Goal: Information Seeking & Learning: Learn about a topic

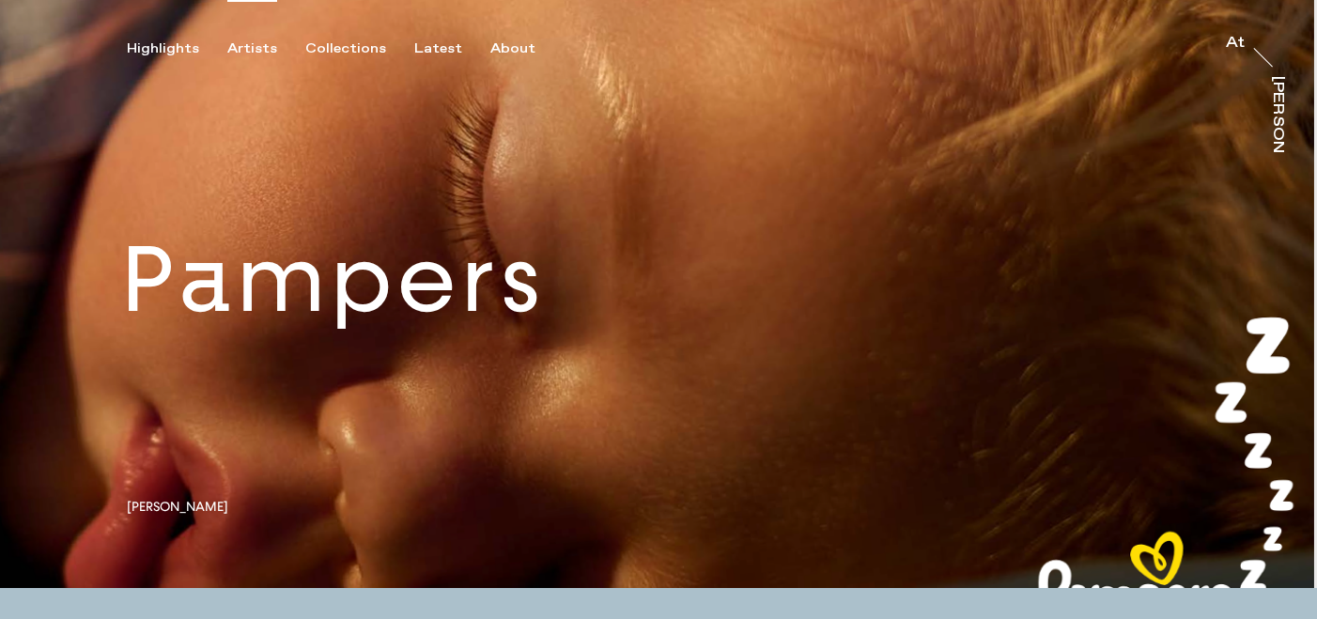
click at [257, 44] on div "Artists" at bounding box center [252, 48] width 50 height 17
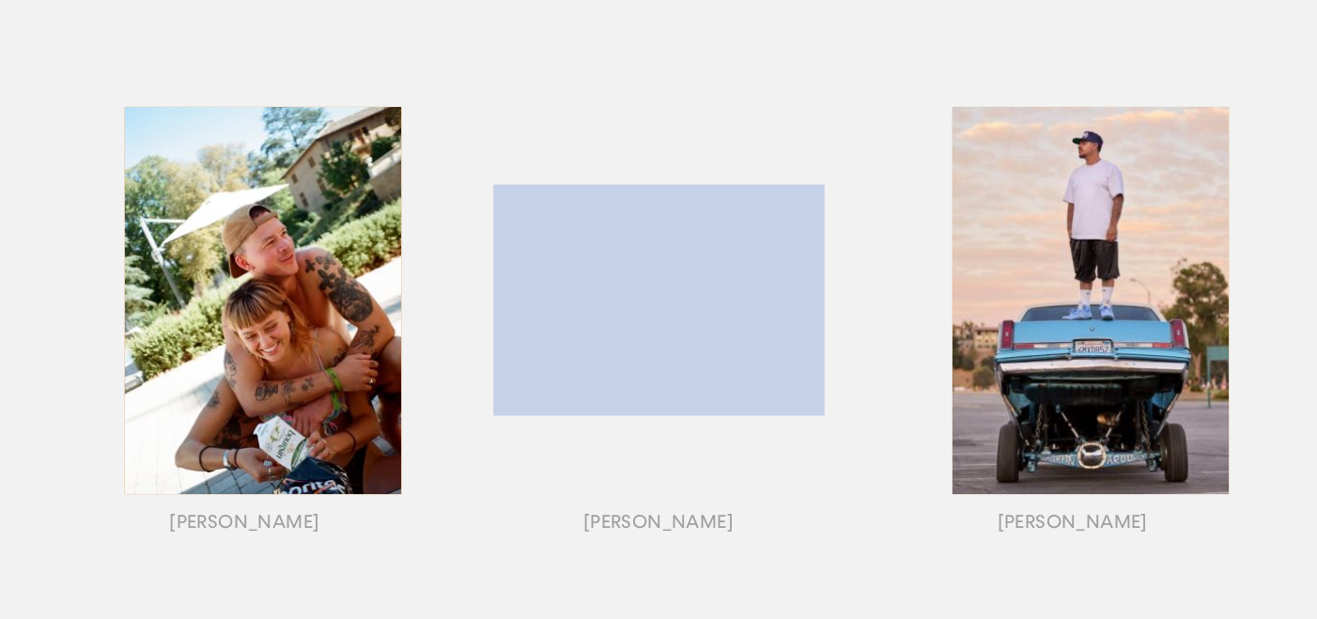
scroll to position [270, 0]
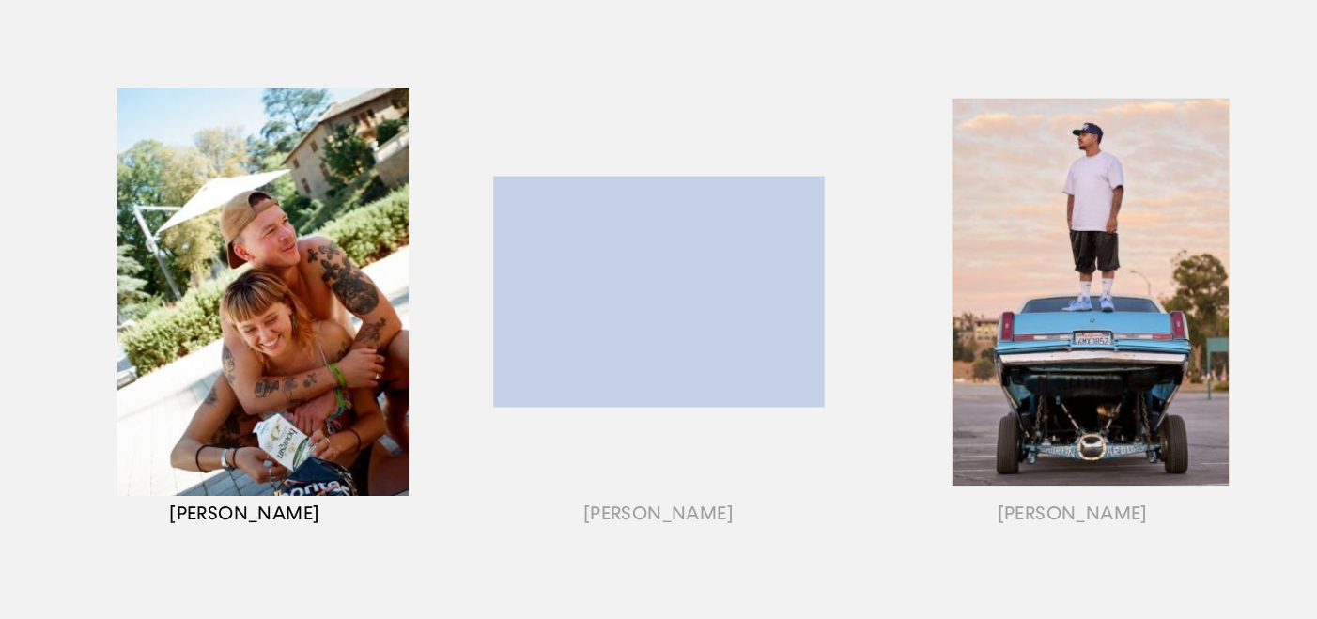
click at [262, 372] on div "button" at bounding box center [245, 316] width 414 height 586
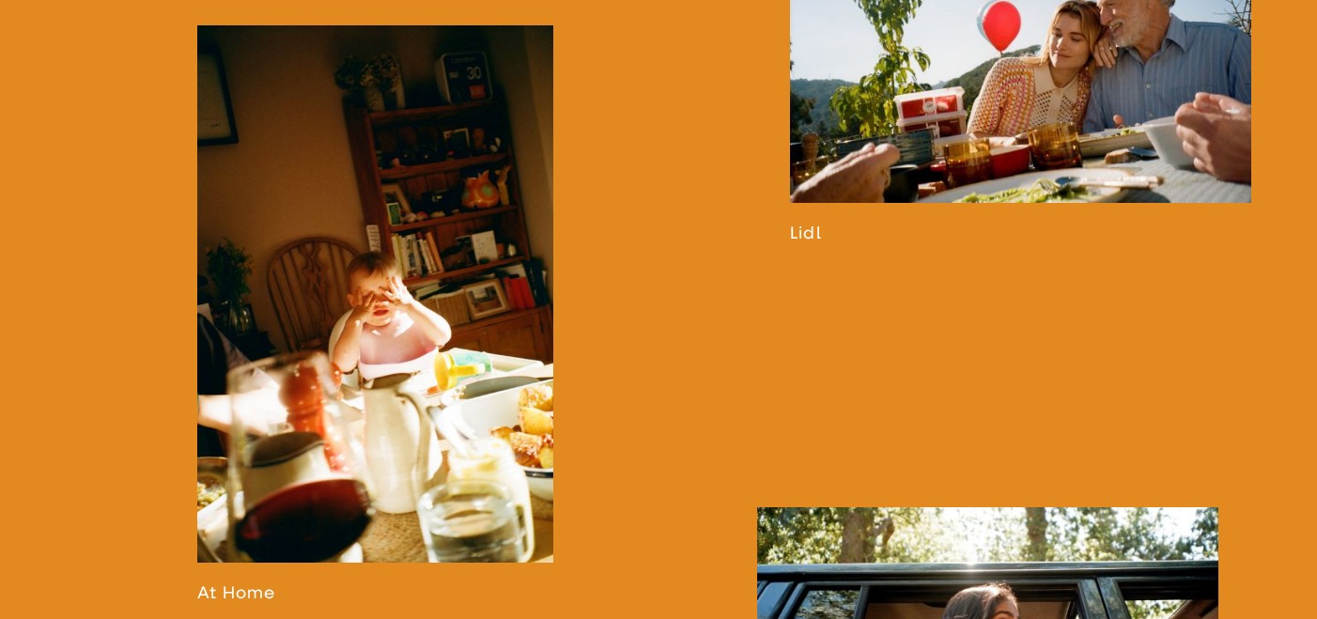
scroll to position [1696, 0]
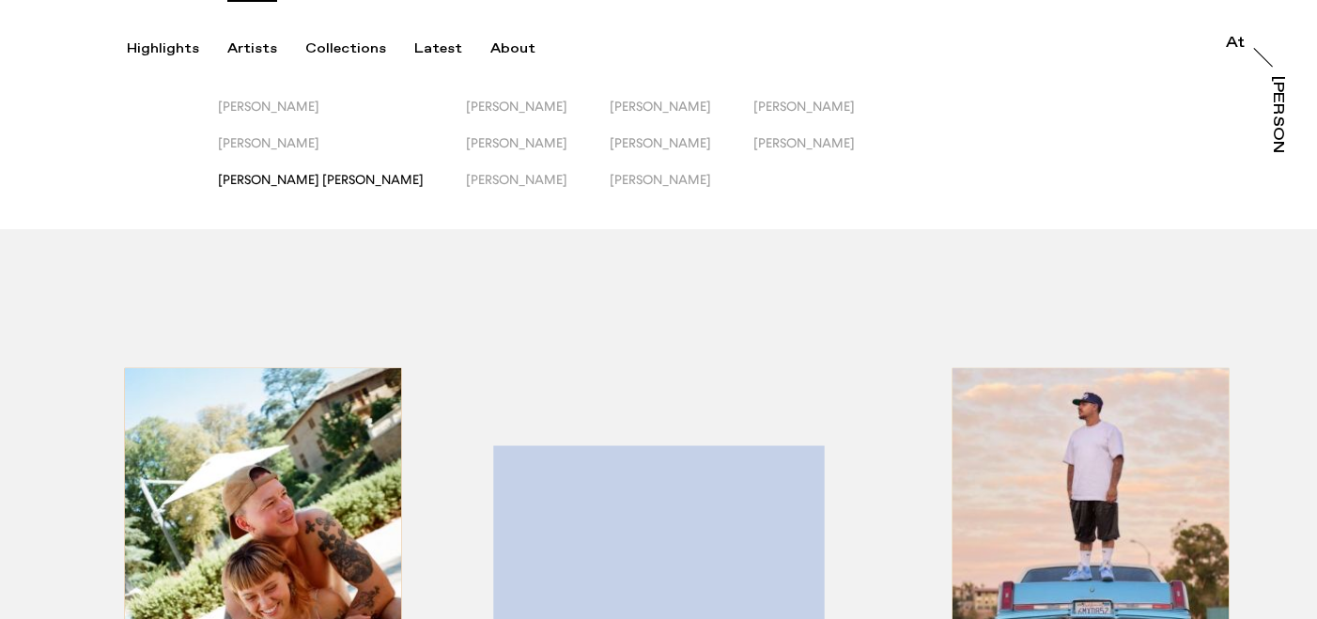
click at [287, 180] on span "[PERSON_NAME] [PERSON_NAME]" at bounding box center [321, 179] width 206 height 15
click at [610, 183] on span "[PERSON_NAME]" at bounding box center [660, 179] width 101 height 15
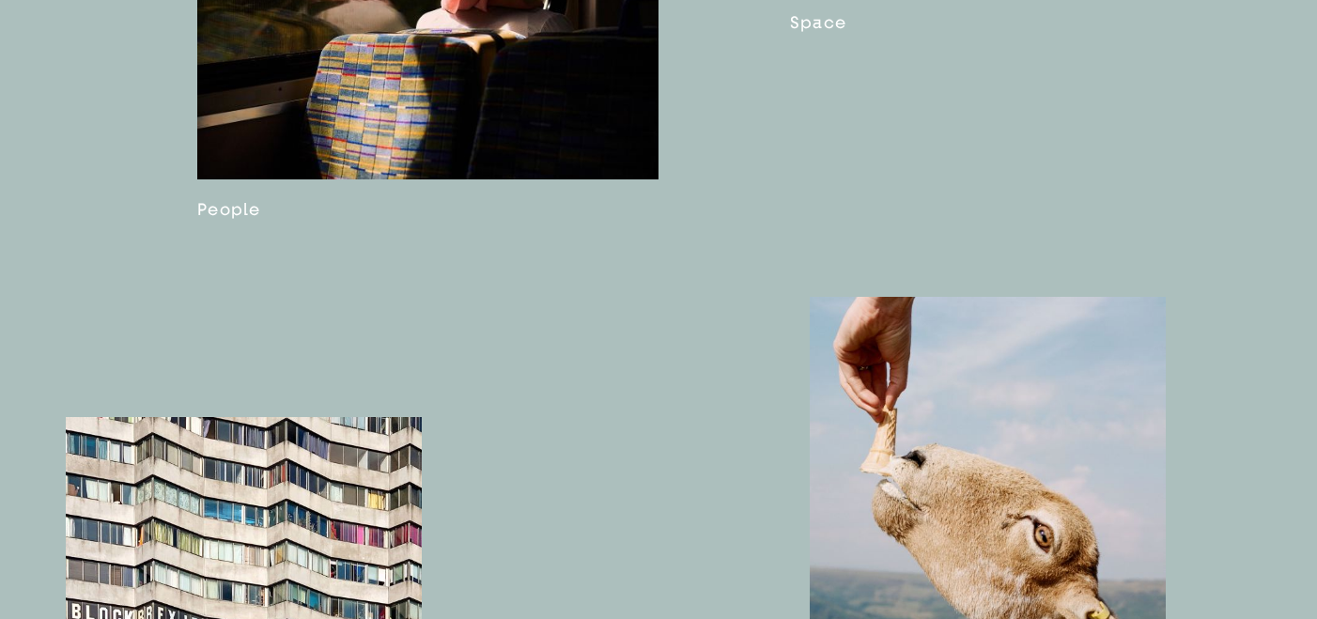
scroll to position [2078, 0]
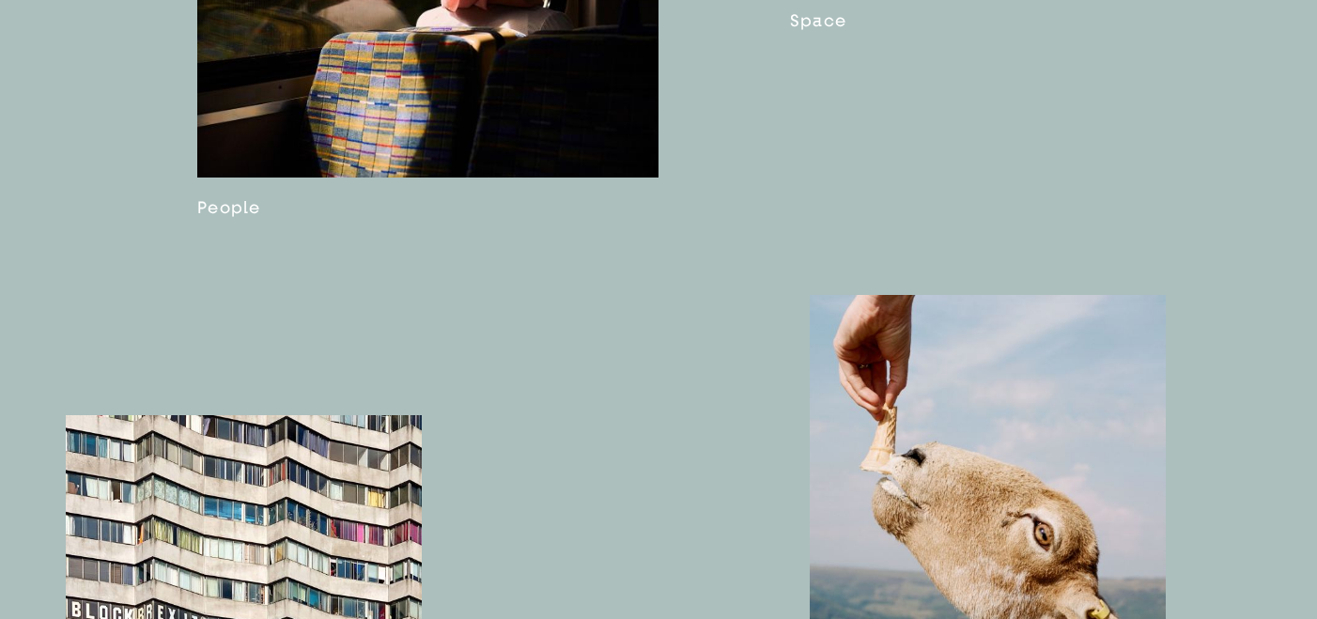
click at [447, 143] on link at bounding box center [427, 10] width 461 height 414
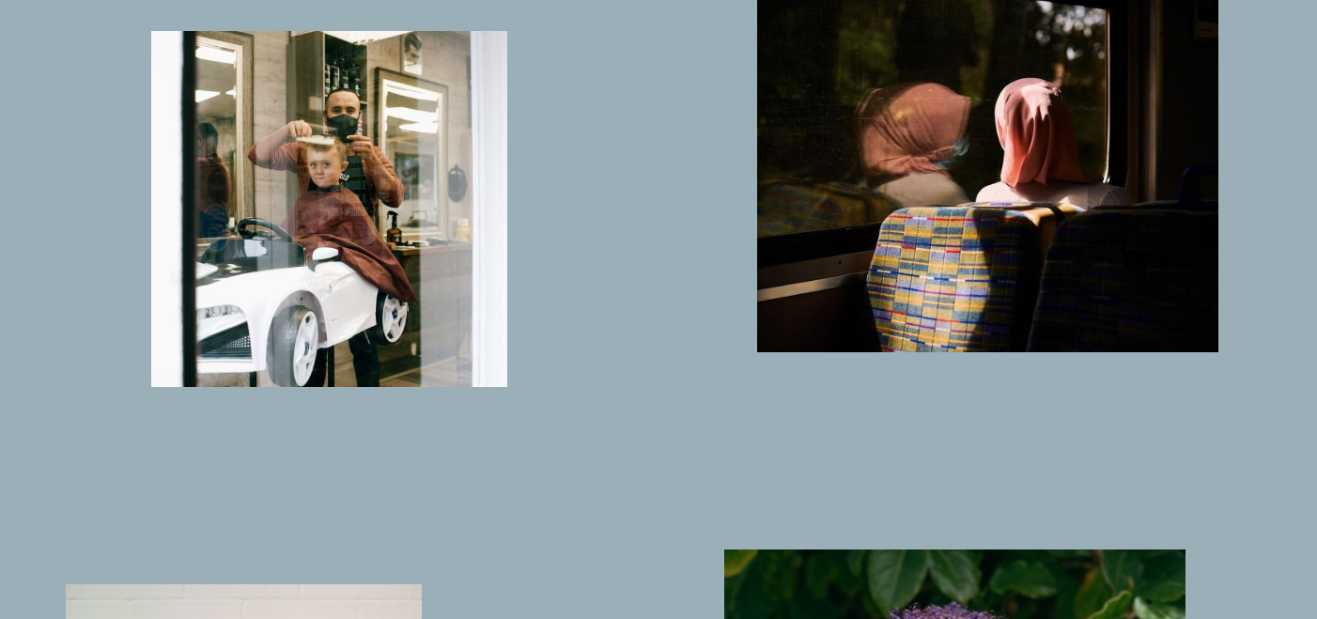
scroll to position [854, 0]
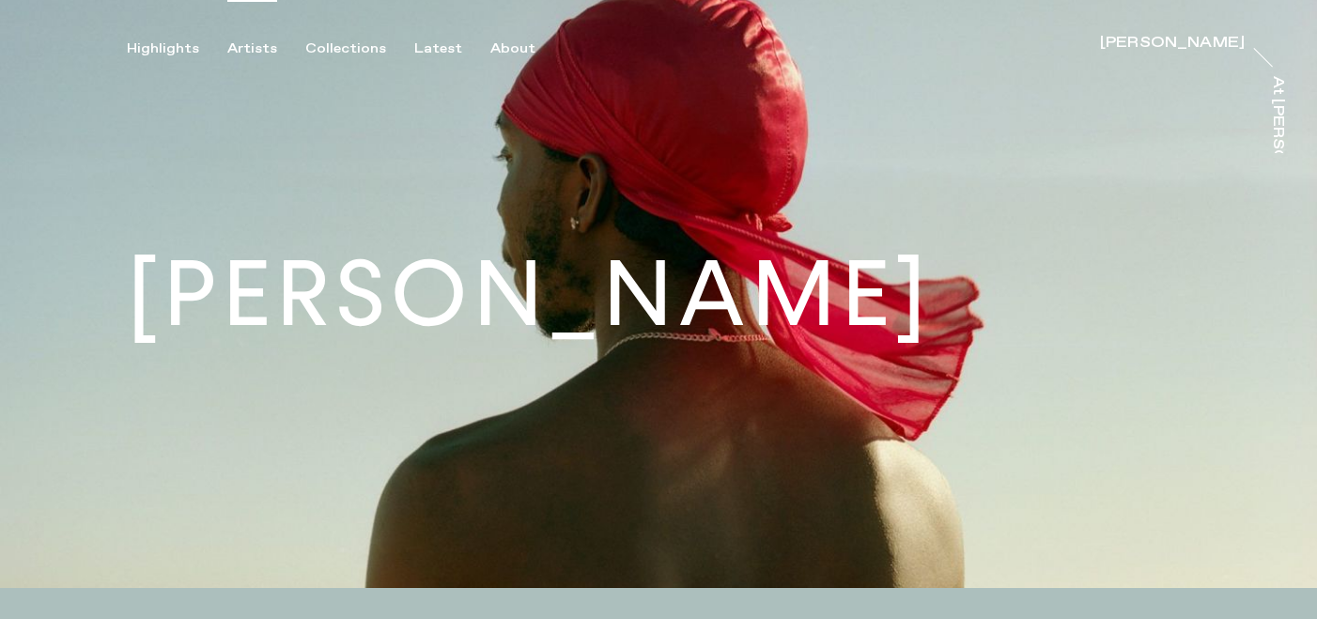
click at [260, 48] on div "Artists" at bounding box center [252, 48] width 50 height 17
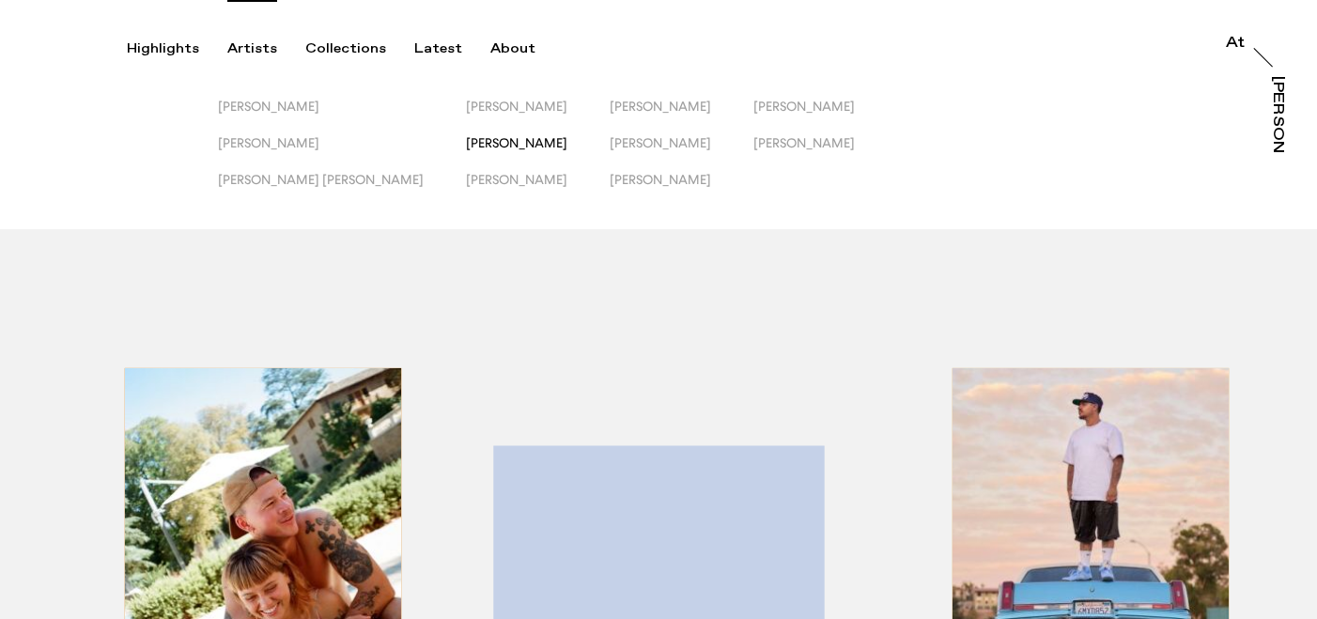
click at [466, 144] on span "[PERSON_NAME]" at bounding box center [516, 142] width 101 height 15
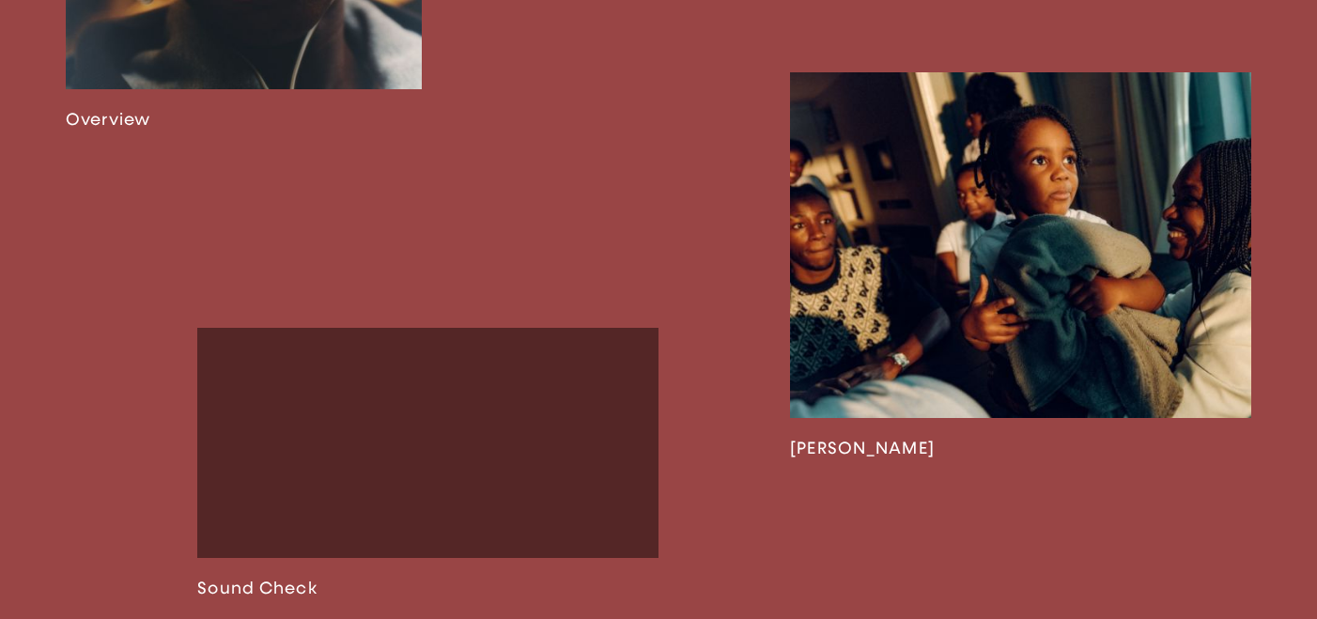
scroll to position [1473, 0]
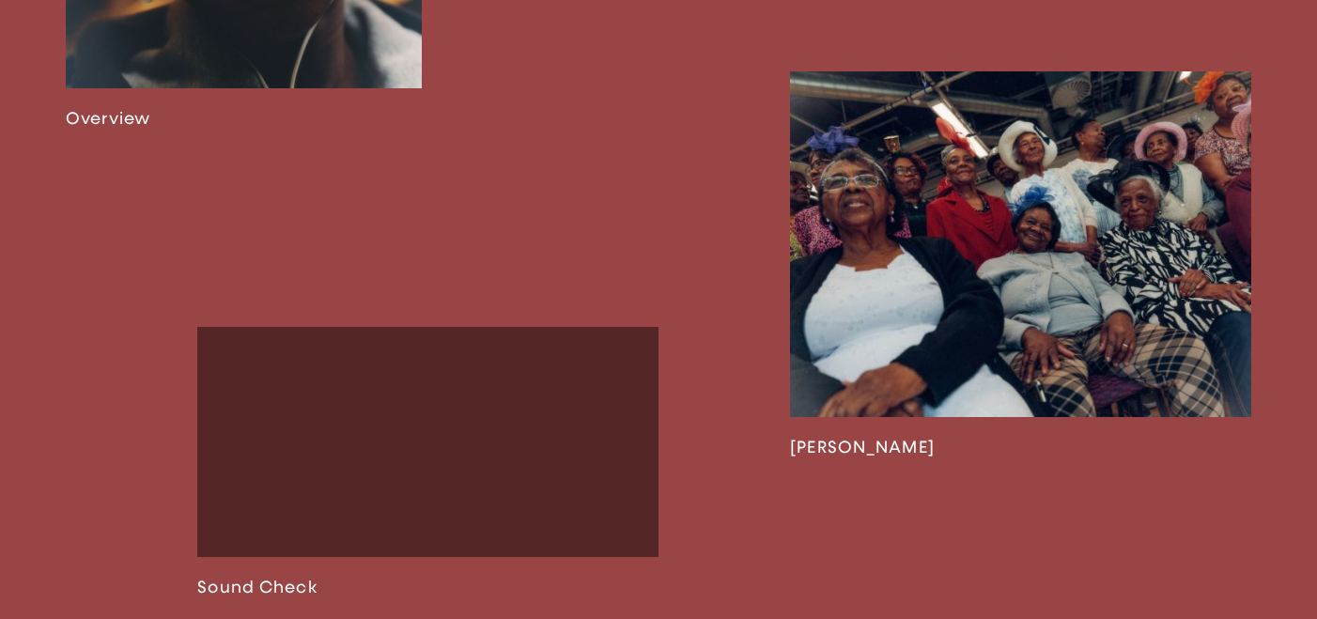
click at [858, 453] on link at bounding box center [1020, 264] width 461 height 387
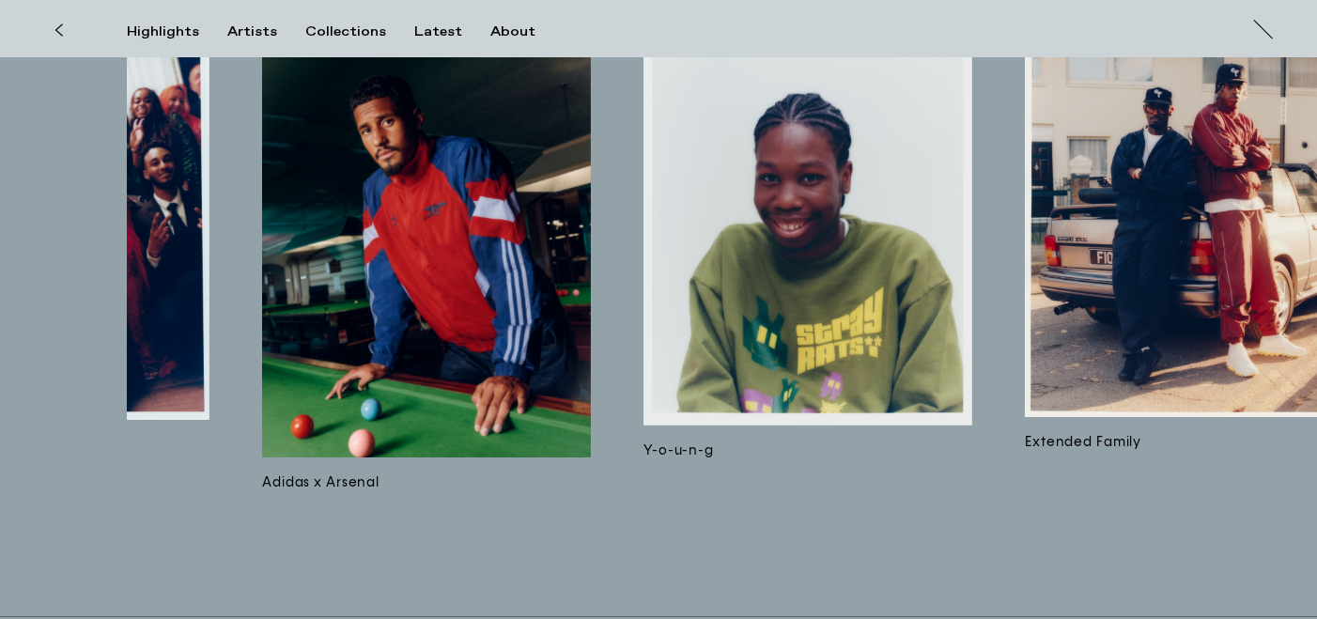
scroll to position [0, 1392]
click at [396, 338] on img at bounding box center [425, 239] width 329 height 438
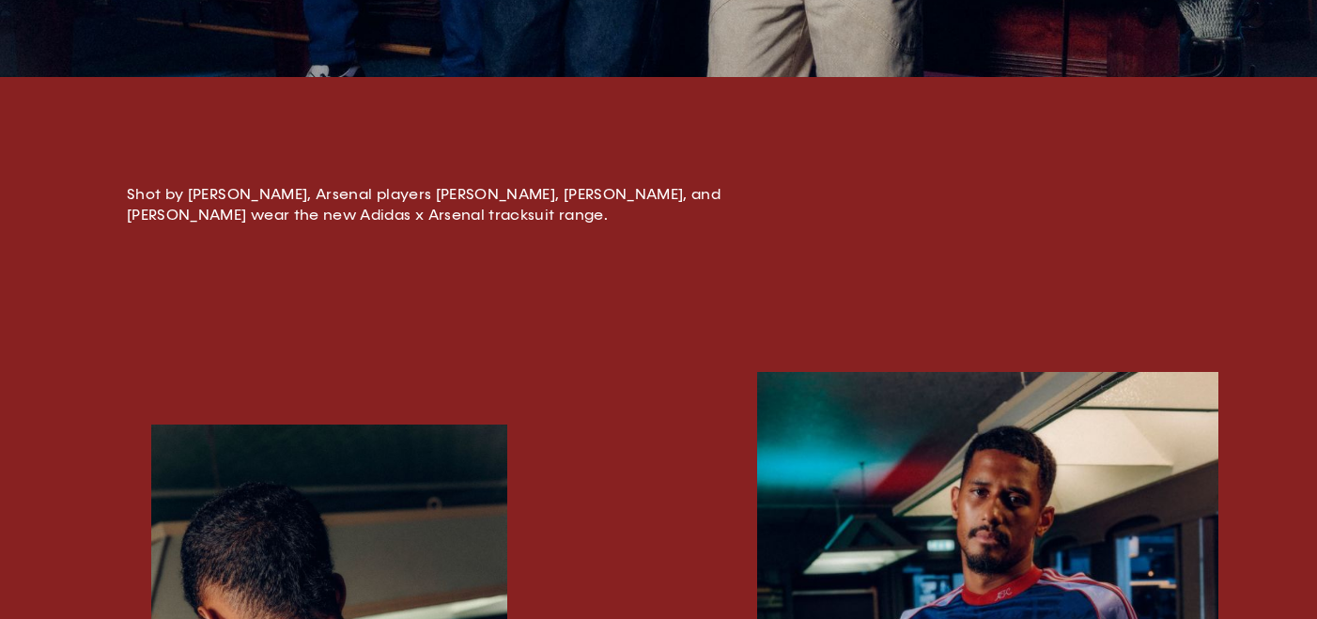
scroll to position [119, 0]
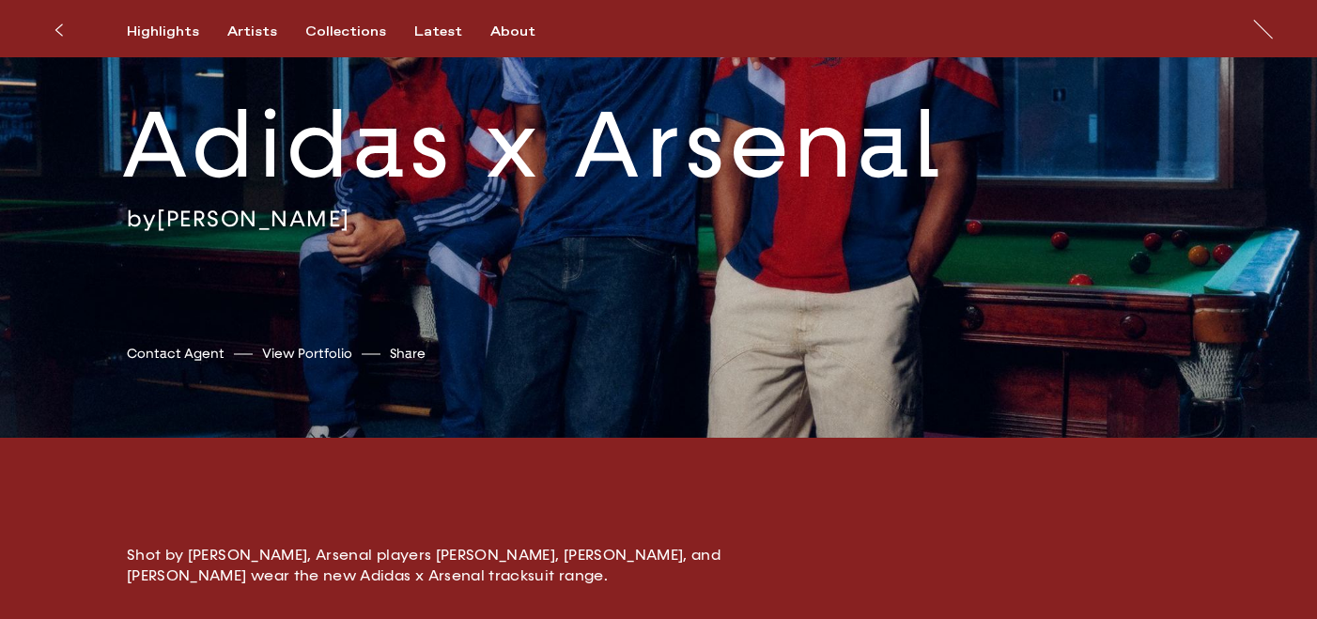
click at [55, 27] on icon at bounding box center [59, 30] width 8 height 15
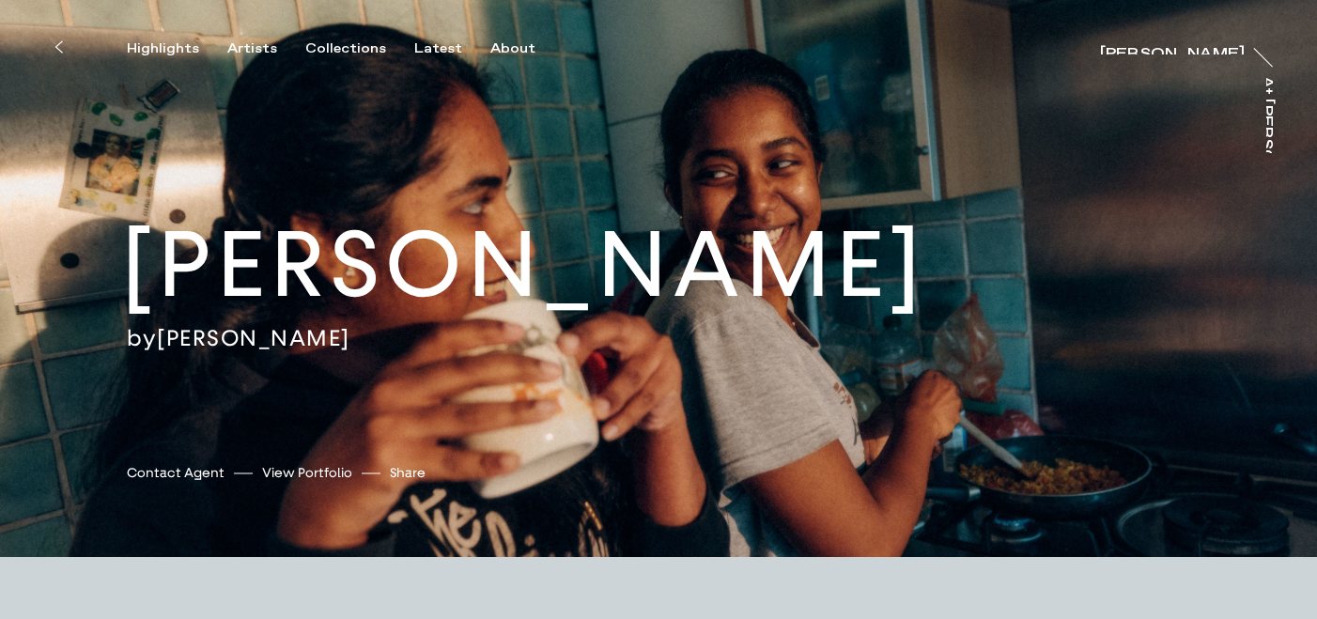
click at [55, 53] on icon at bounding box center [59, 46] width 8 height 15
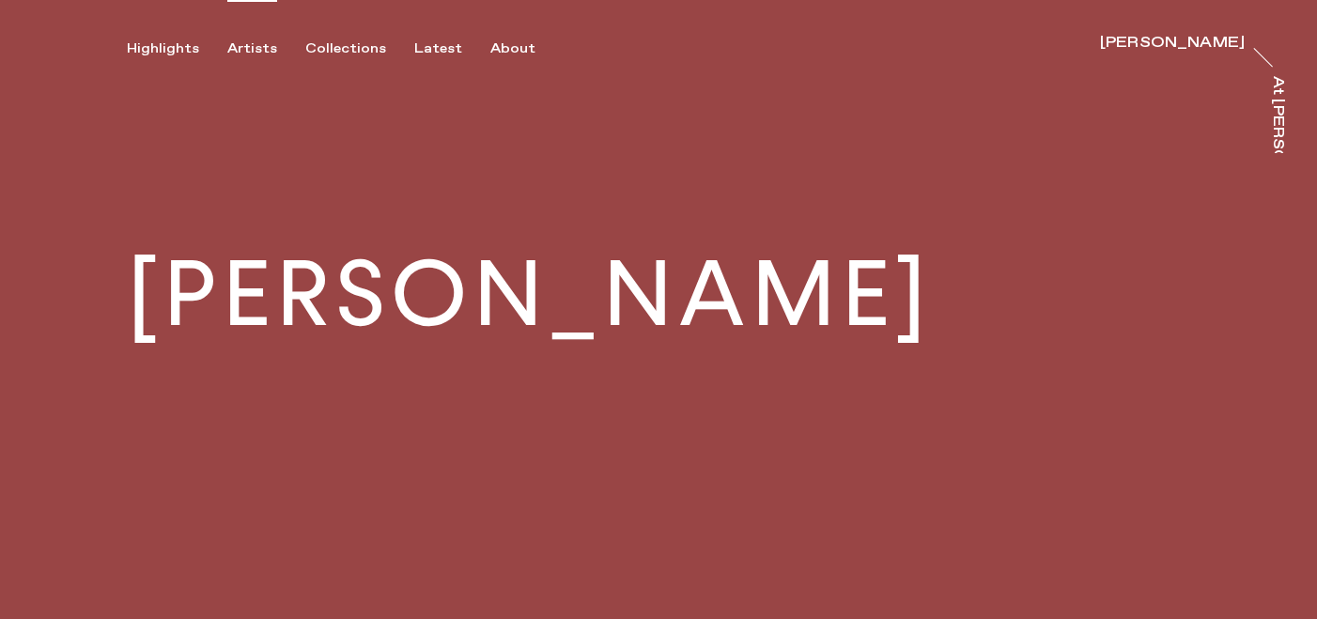
click at [250, 48] on div "Artists" at bounding box center [252, 48] width 50 height 17
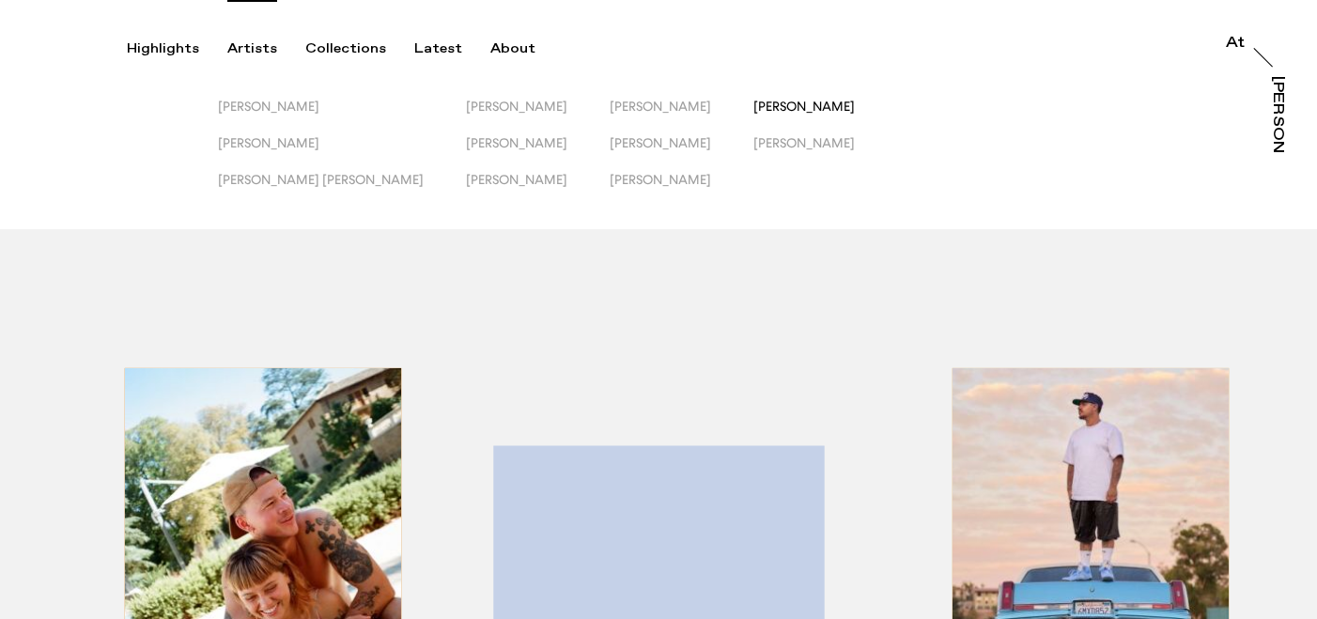
click at [754, 106] on span "[PERSON_NAME]" at bounding box center [804, 106] width 101 height 15
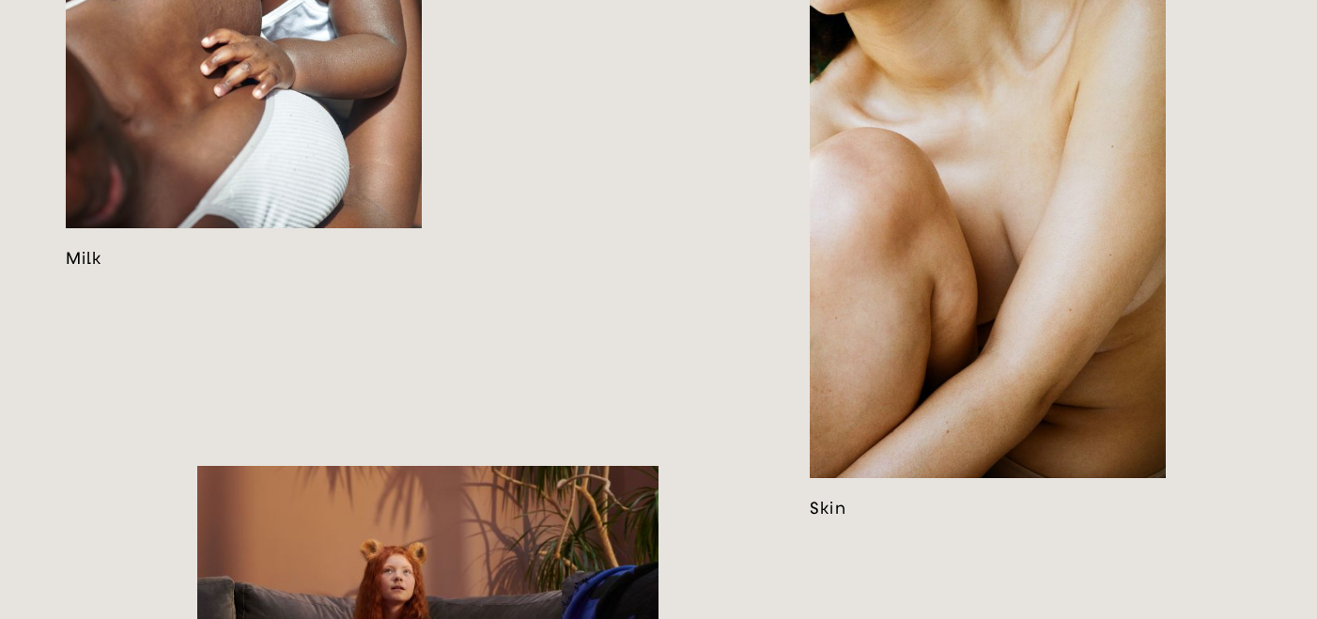
scroll to position [2280, 0]
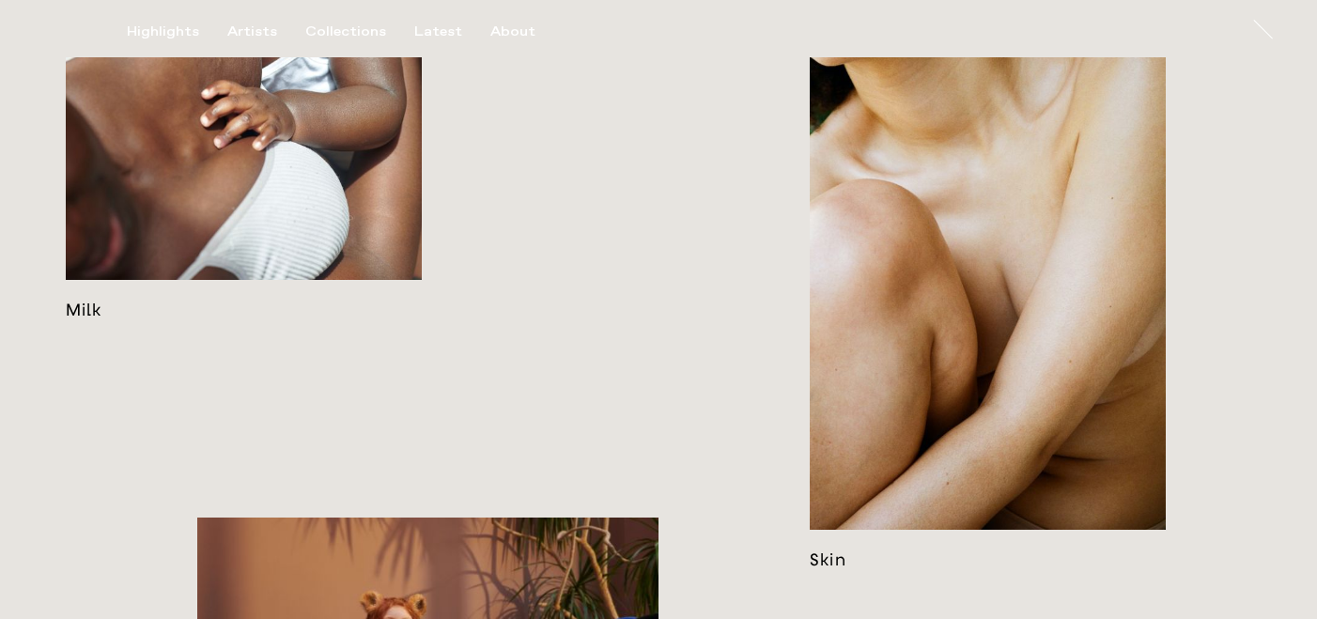
click at [199, 279] on link at bounding box center [244, 32] width 356 height 574
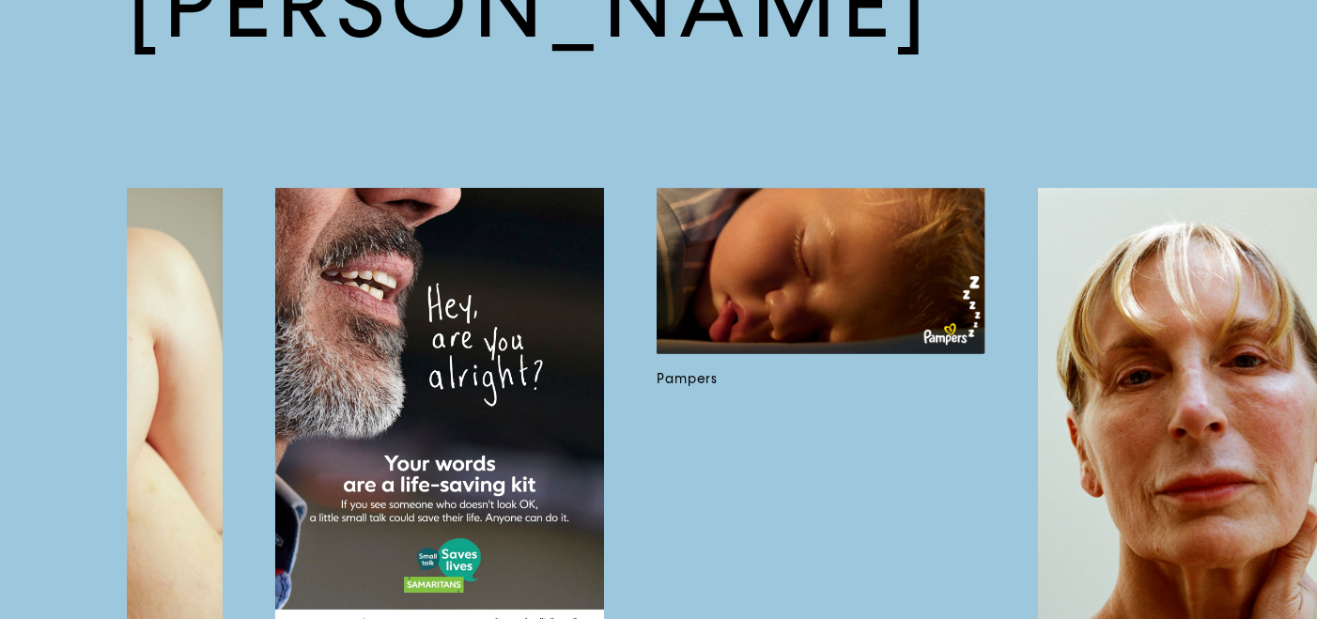
scroll to position [4384, 0]
